Goal: Navigation & Orientation: Find specific page/section

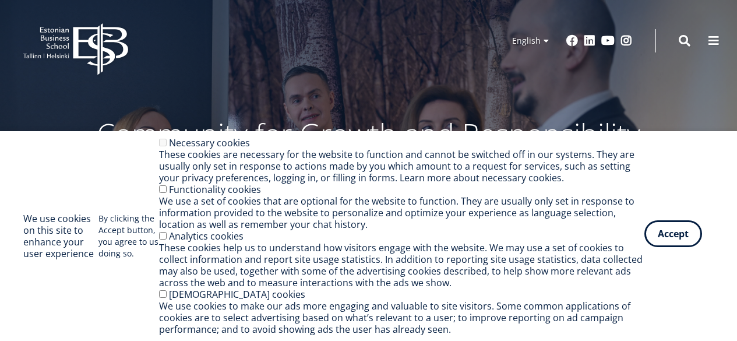
click at [682, 232] on button "Accept" at bounding box center [673, 233] width 58 height 27
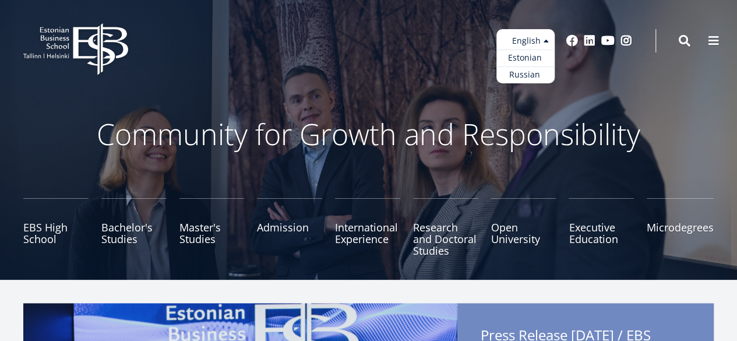
click at [530, 38] on ul "Estonian English Russian" at bounding box center [525, 56] width 58 height 54
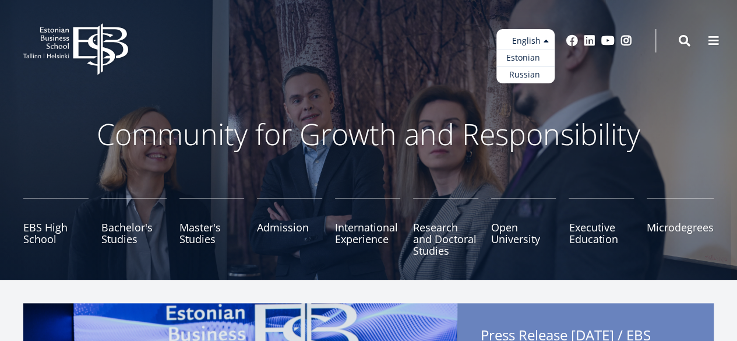
click at [526, 62] on link "Estonian" at bounding box center [525, 58] width 58 height 17
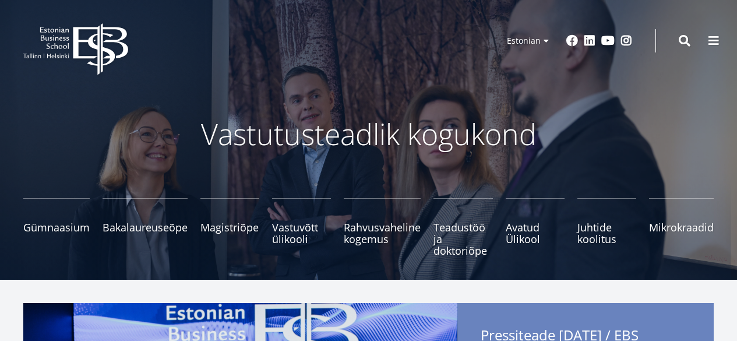
click at [538, 41] on ul "Estonian English Russian" at bounding box center [525, 56] width 58 height 54
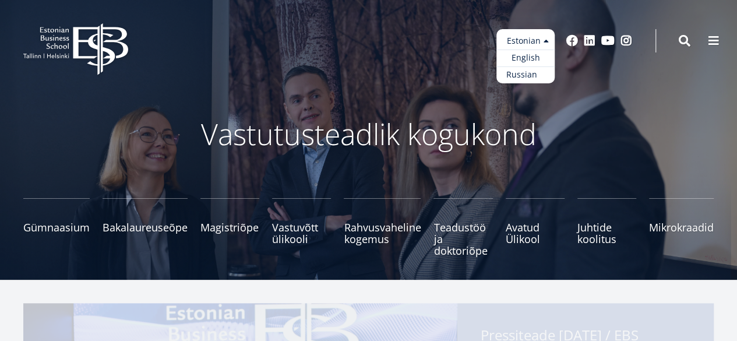
click at [530, 72] on link "Russian" at bounding box center [525, 74] width 58 height 17
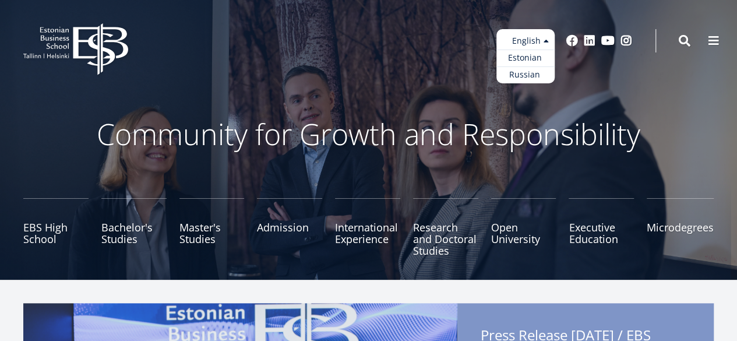
click at [543, 41] on ul "Estonian English Russian" at bounding box center [525, 56] width 58 height 54
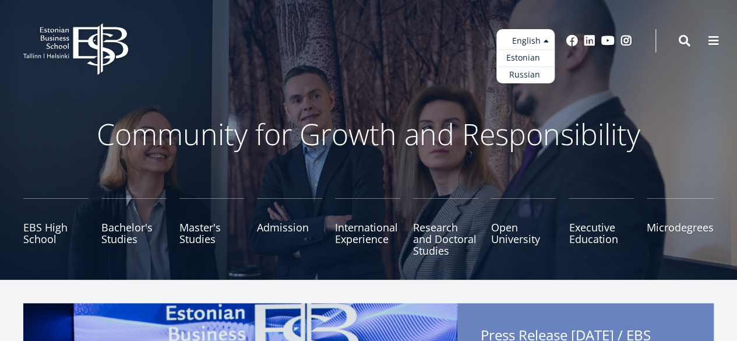
click at [531, 53] on link "Estonian" at bounding box center [525, 58] width 58 height 17
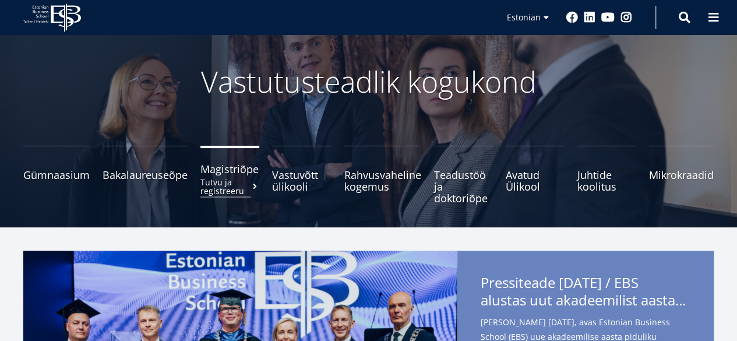
scroll to position [58, 0]
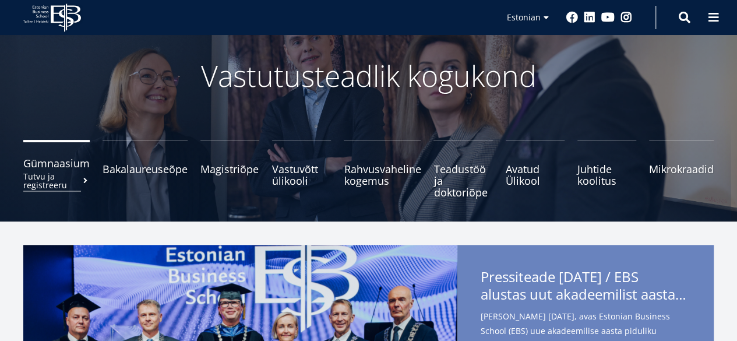
click at [50, 174] on small "Tutvu ja registreeru" at bounding box center [56, 180] width 66 height 17
